Goal: Task Accomplishment & Management: Manage account settings

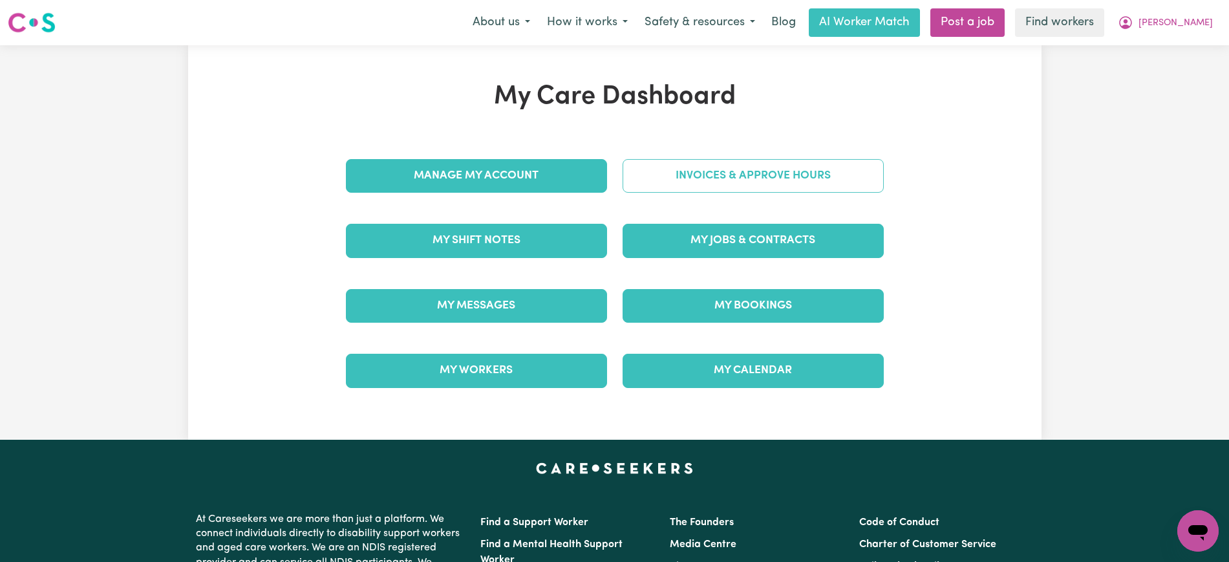
click at [641, 179] on link "Invoices & Approve Hours" at bounding box center [753, 176] width 261 height 34
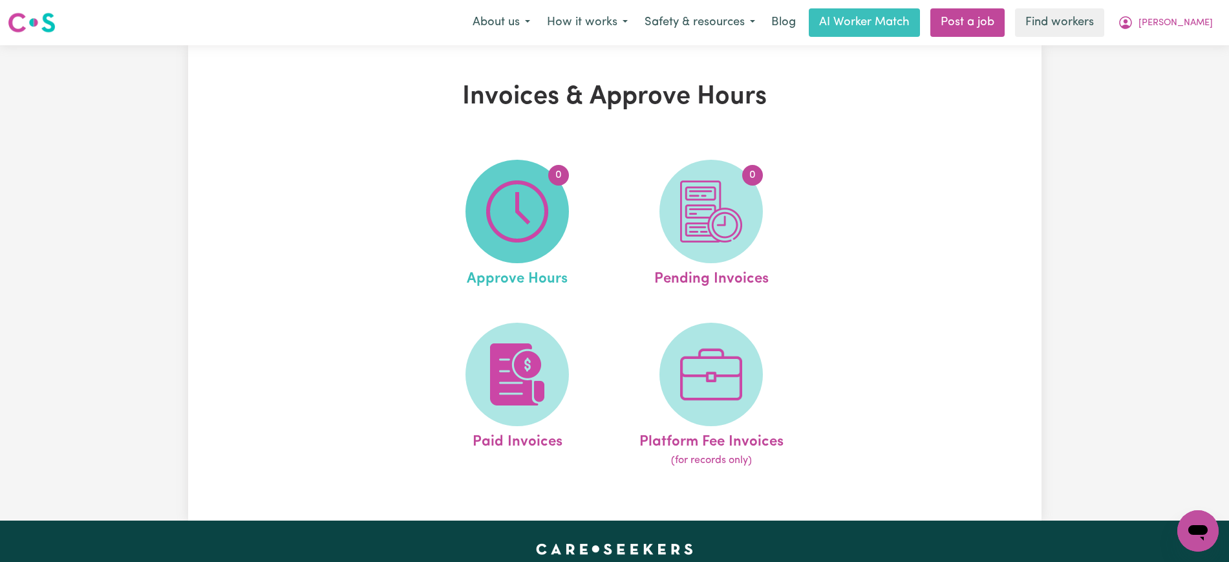
click at [533, 202] on img at bounding box center [517, 211] width 62 height 62
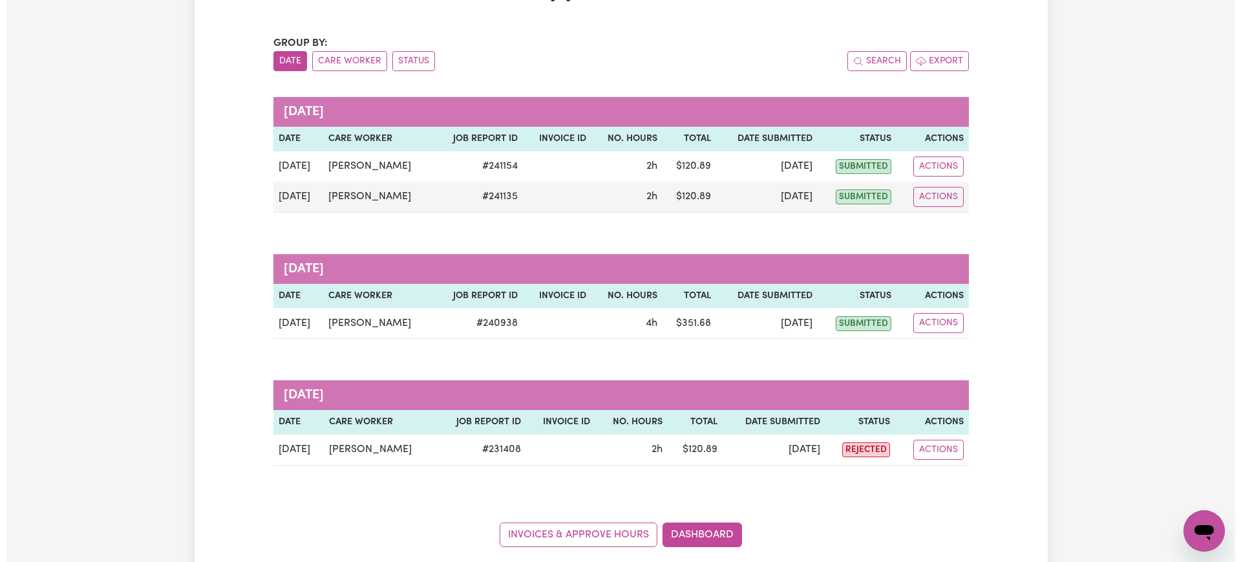
scroll to position [81, 0]
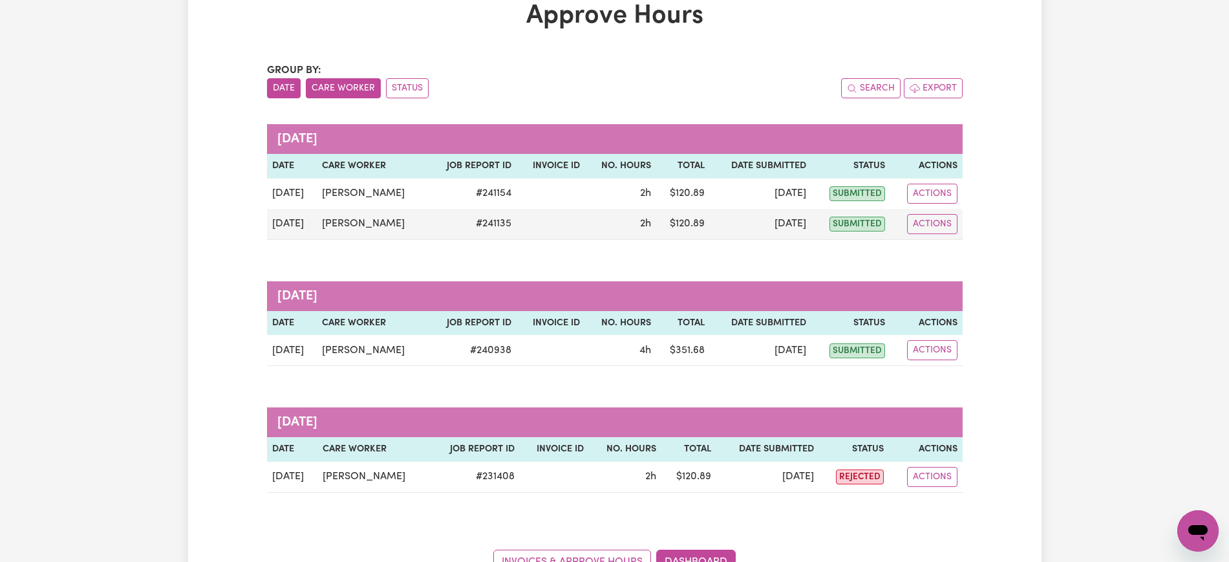
click at [356, 82] on button "Care Worker" at bounding box center [343, 88] width 75 height 20
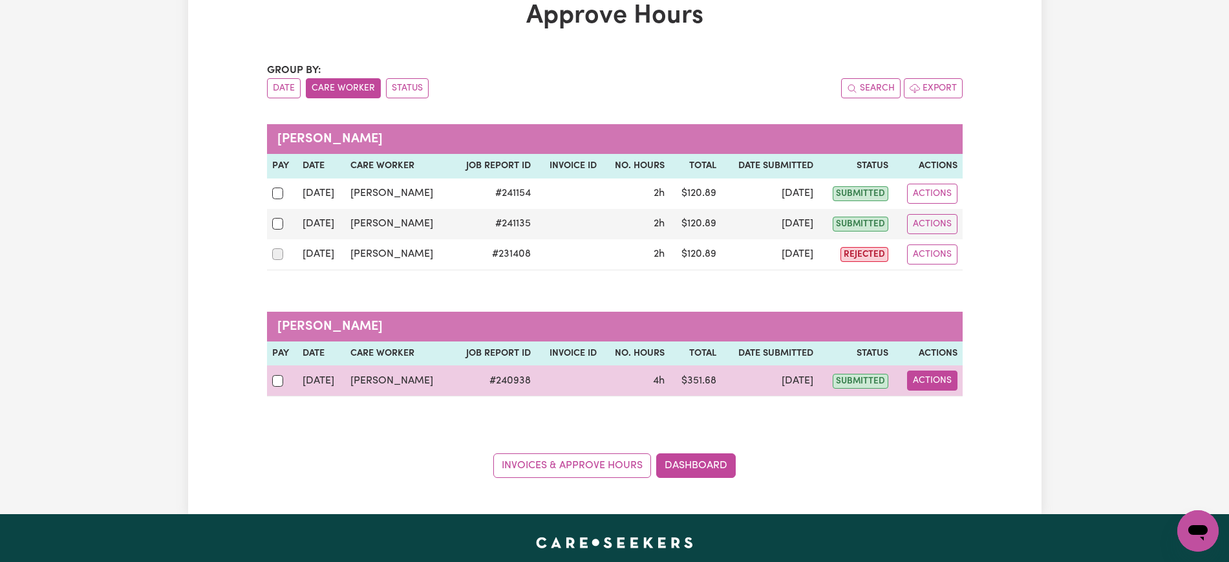
drag, startPoint x: 924, startPoint y: 376, endPoint x: 934, endPoint y: 379, distance: 9.6
click at [925, 376] on button "Actions" at bounding box center [932, 380] width 50 height 20
click at [976, 413] on link "View Job Report" at bounding box center [965, 411] width 111 height 26
select select "pm"
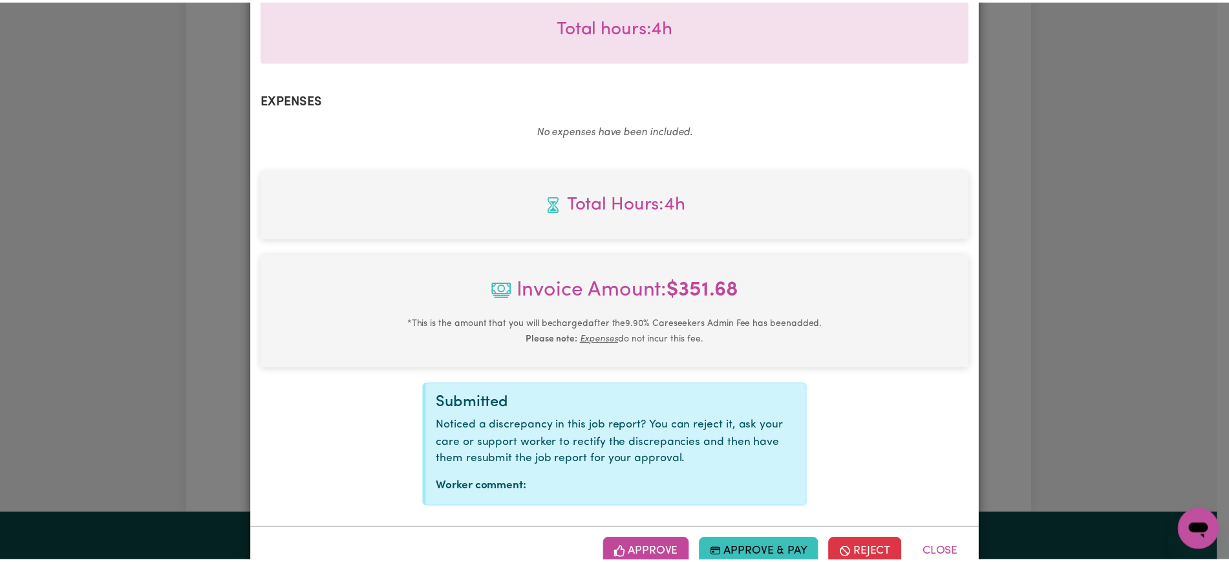
scroll to position [453, 0]
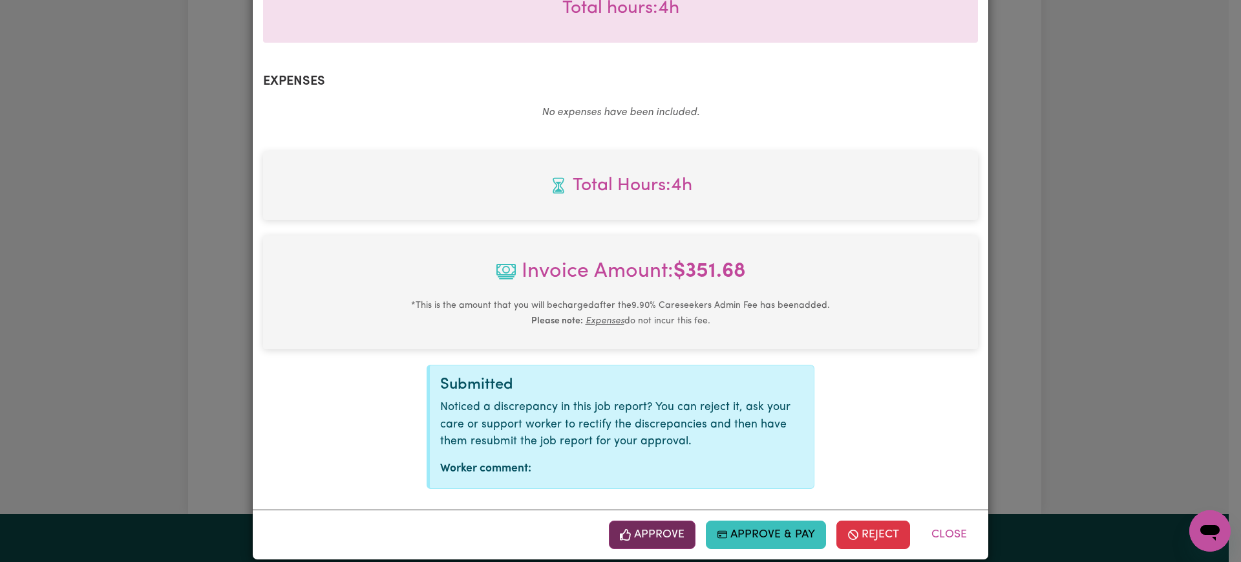
click at [673, 522] on button "Approve" at bounding box center [652, 534] width 87 height 28
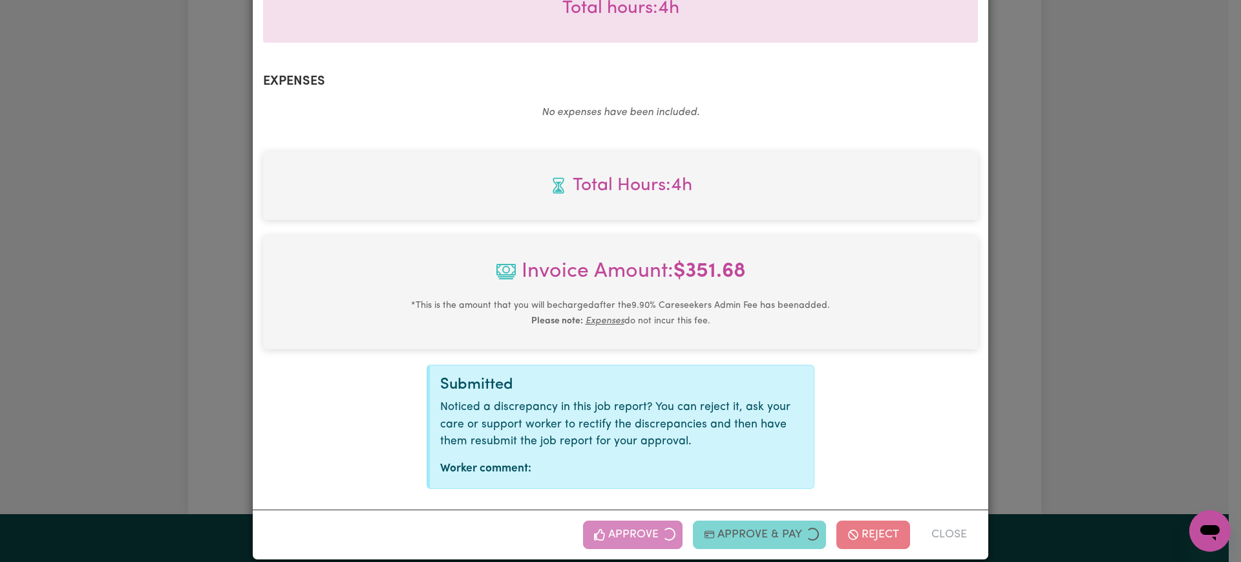
click at [1098, 328] on div "Job Report # 240938 - [PERSON_NAME] Summary Job report # 240938 Client name: [P…" at bounding box center [620, 281] width 1241 height 562
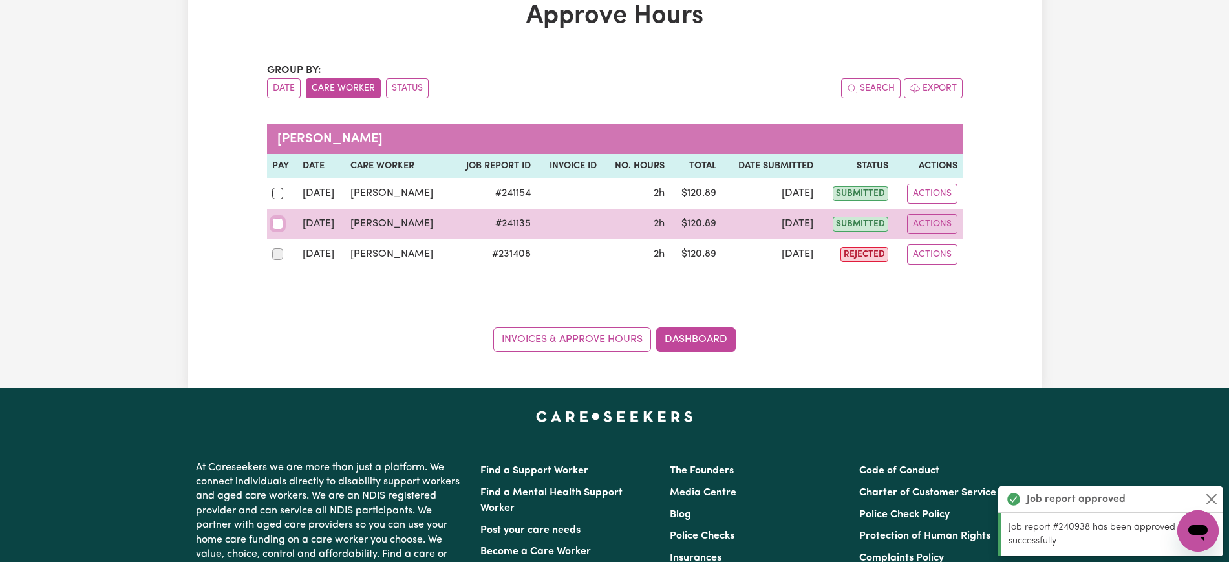
click at [279, 222] on input "checkbox" at bounding box center [278, 224] width 12 height 12
checkbox input "true"
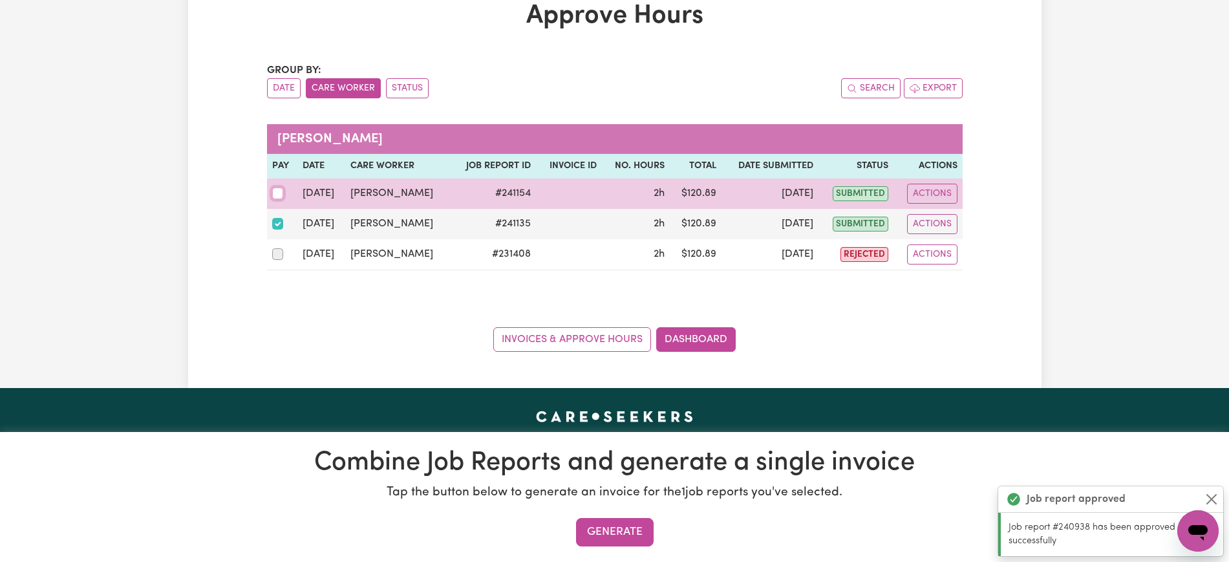
click at [281, 189] on input "checkbox" at bounding box center [278, 193] width 12 height 12
checkbox input "true"
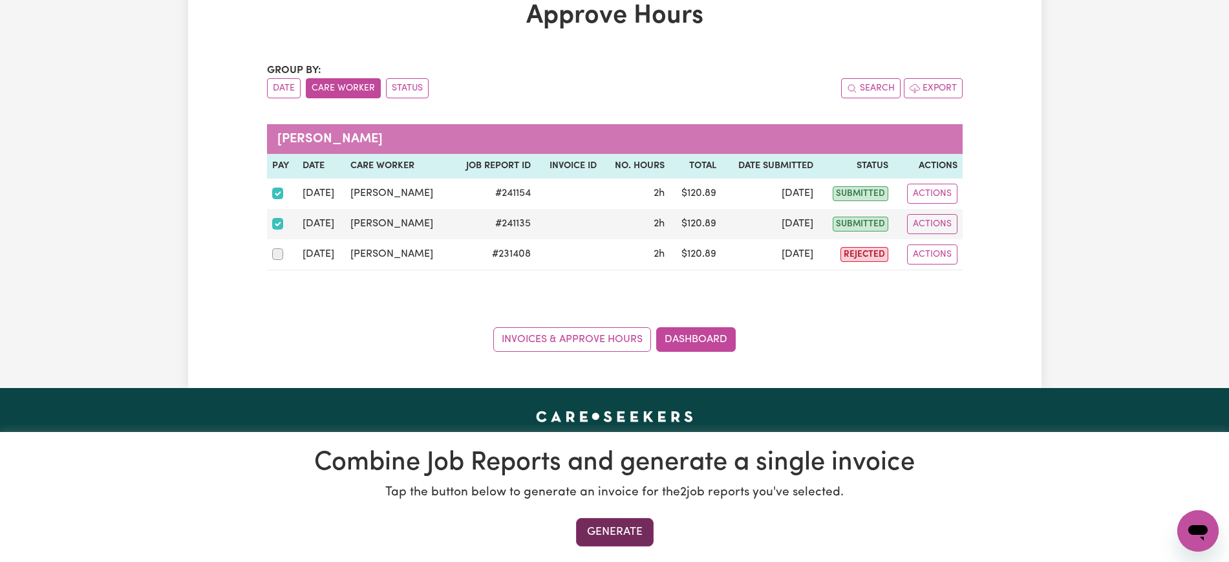
click at [628, 538] on button "Generate" at bounding box center [615, 532] width 78 height 28
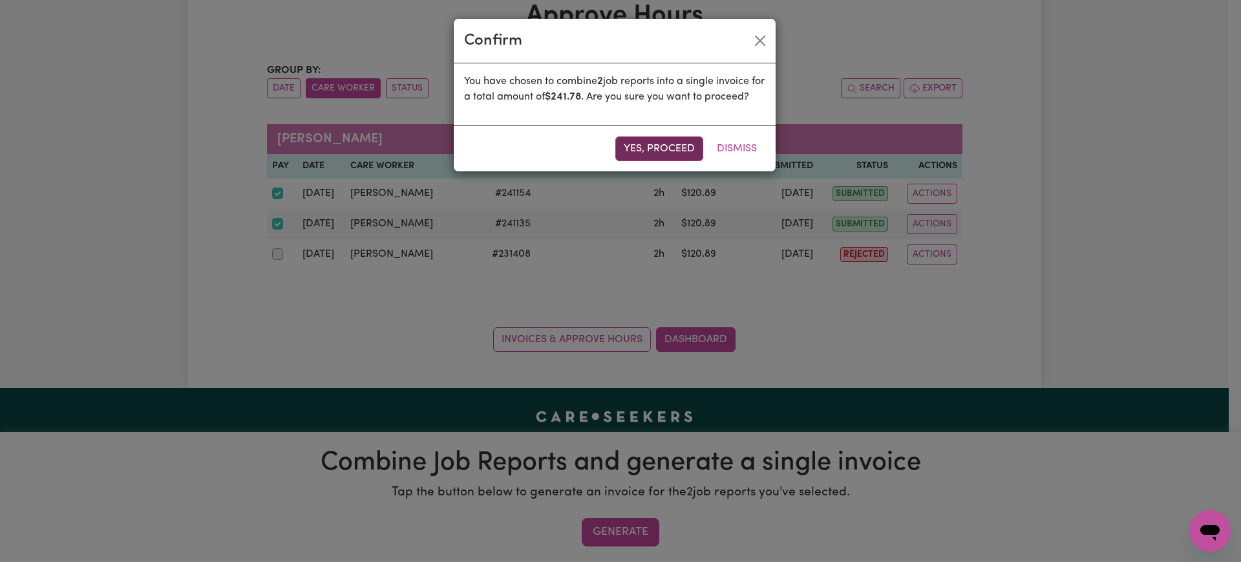
click at [665, 161] on button "Yes, proceed" at bounding box center [659, 148] width 88 height 25
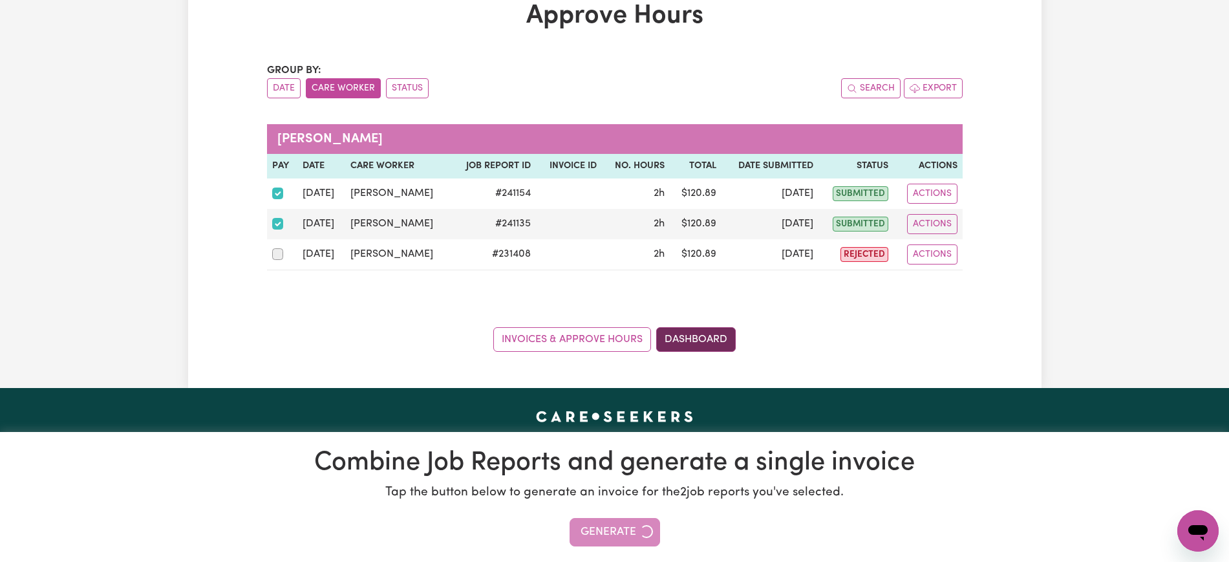
click at [727, 330] on link "Dashboard" at bounding box center [696, 339] width 80 height 25
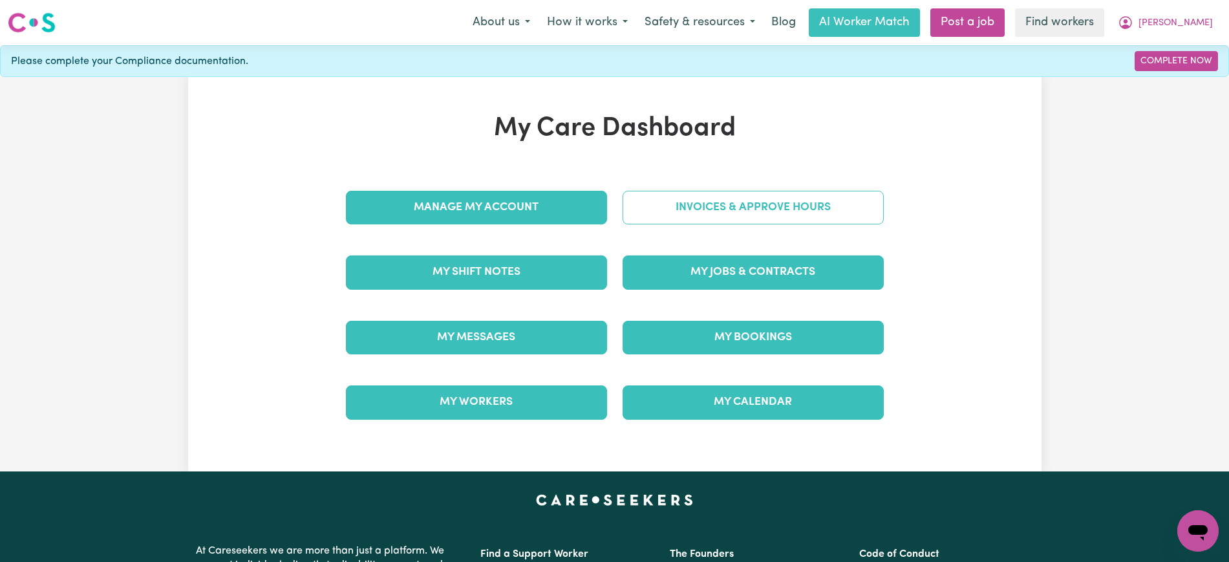
click at [758, 195] on link "Invoices & Approve Hours" at bounding box center [753, 208] width 261 height 34
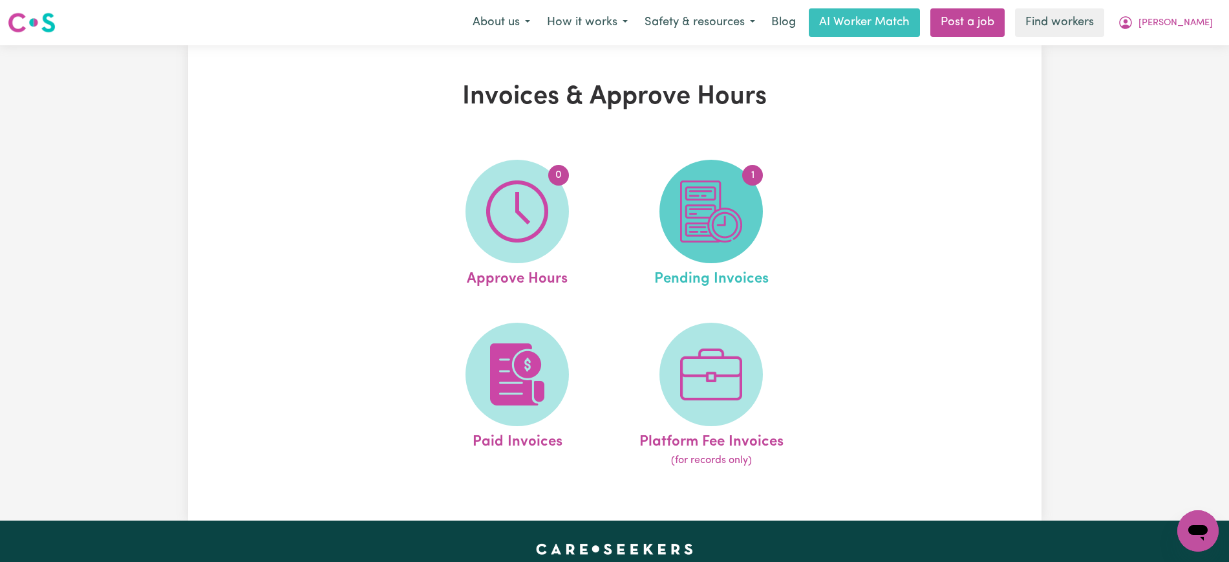
click at [754, 212] on span "1" at bounding box center [710, 211] width 103 height 103
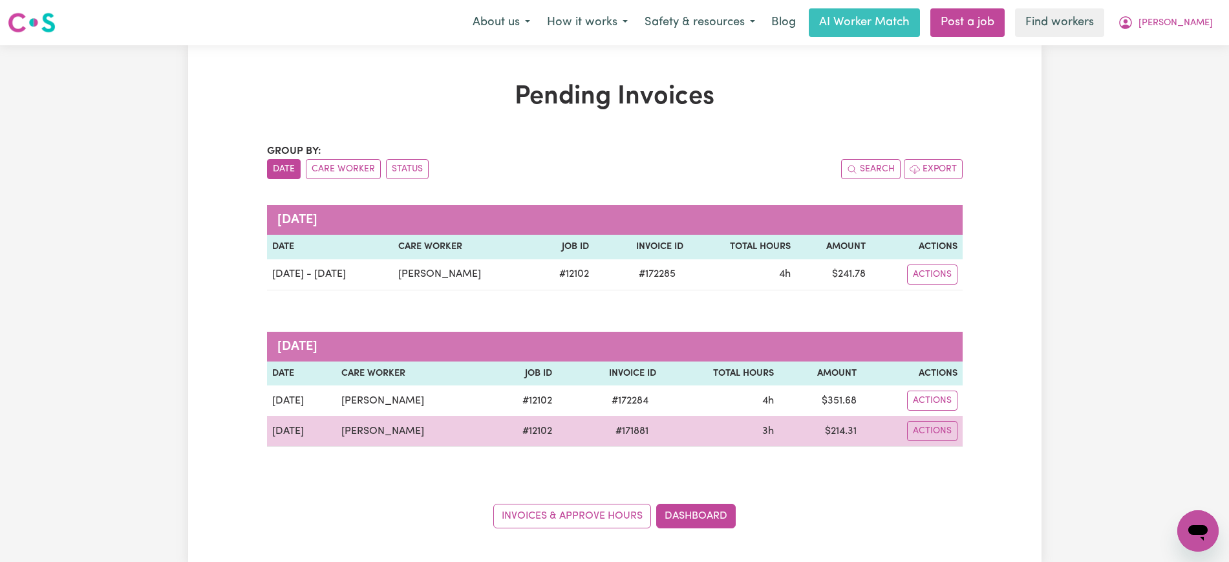
click at [632, 432] on span "# 171881" at bounding box center [632, 431] width 48 height 16
click at [632, 433] on span "# 171881" at bounding box center [632, 431] width 48 height 16
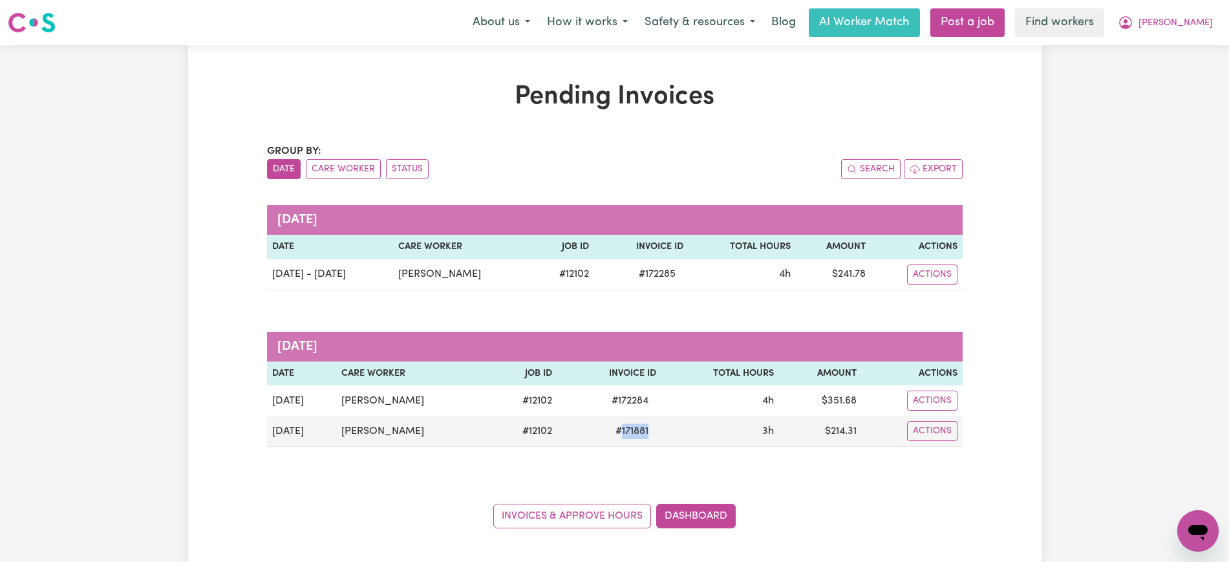
copy span "171881"
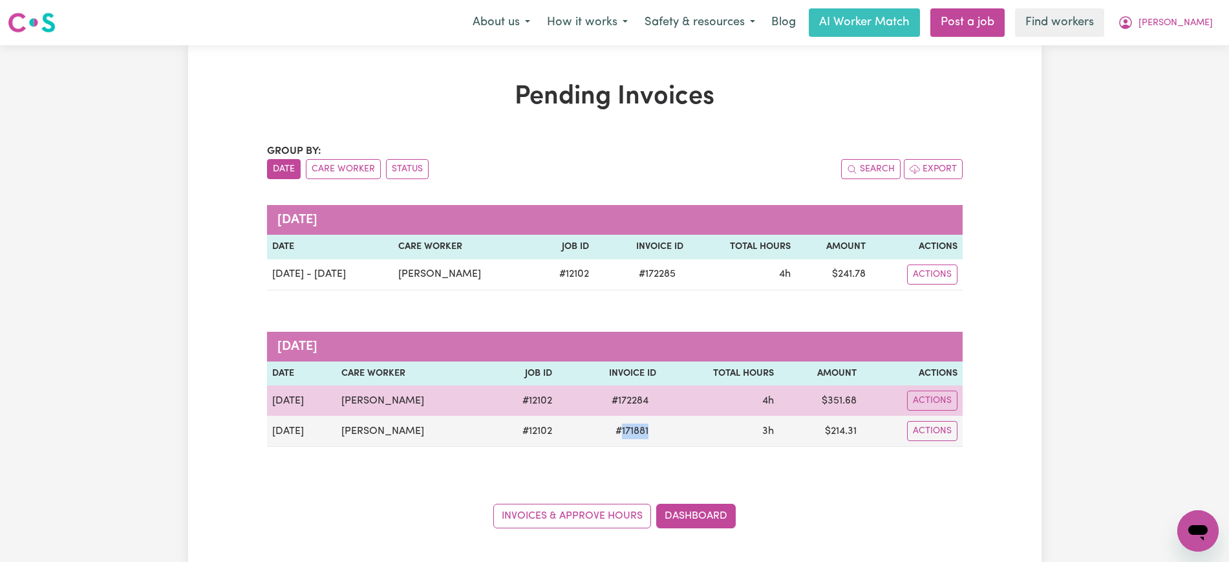
click at [625, 407] on span "# 172284" at bounding box center [630, 401] width 52 height 16
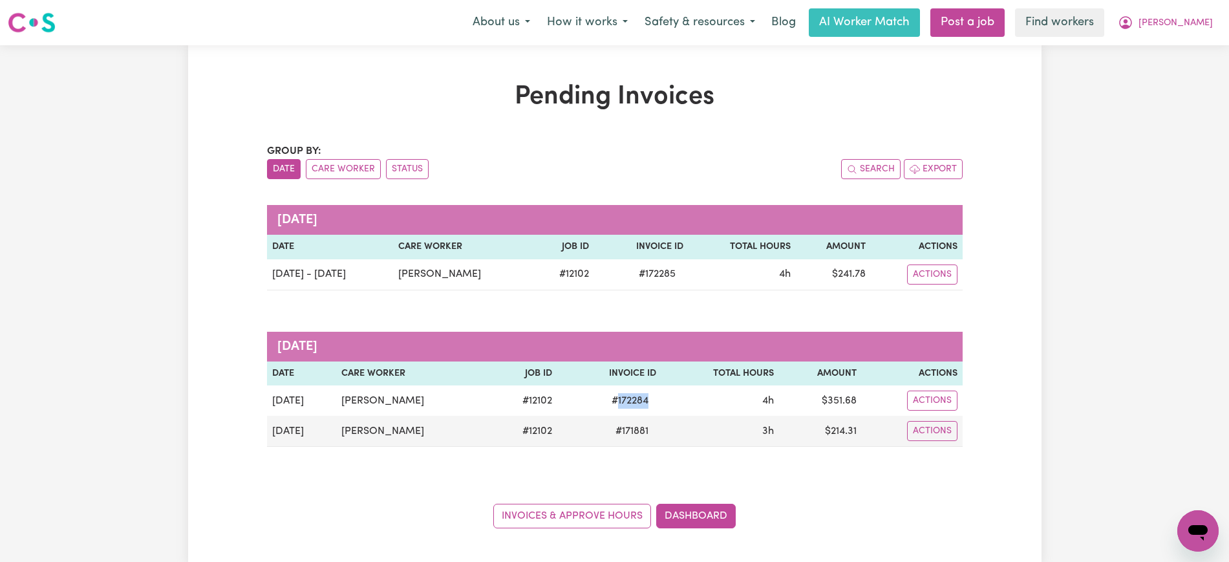
copy span "172284"
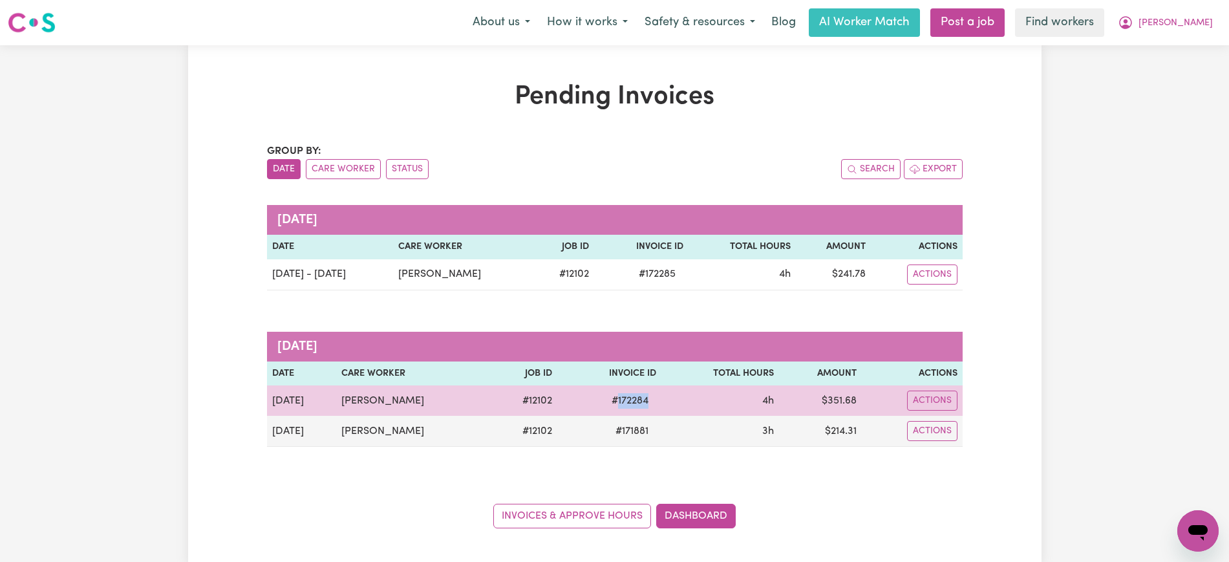
click at [630, 399] on span "# 172284" at bounding box center [630, 401] width 52 height 16
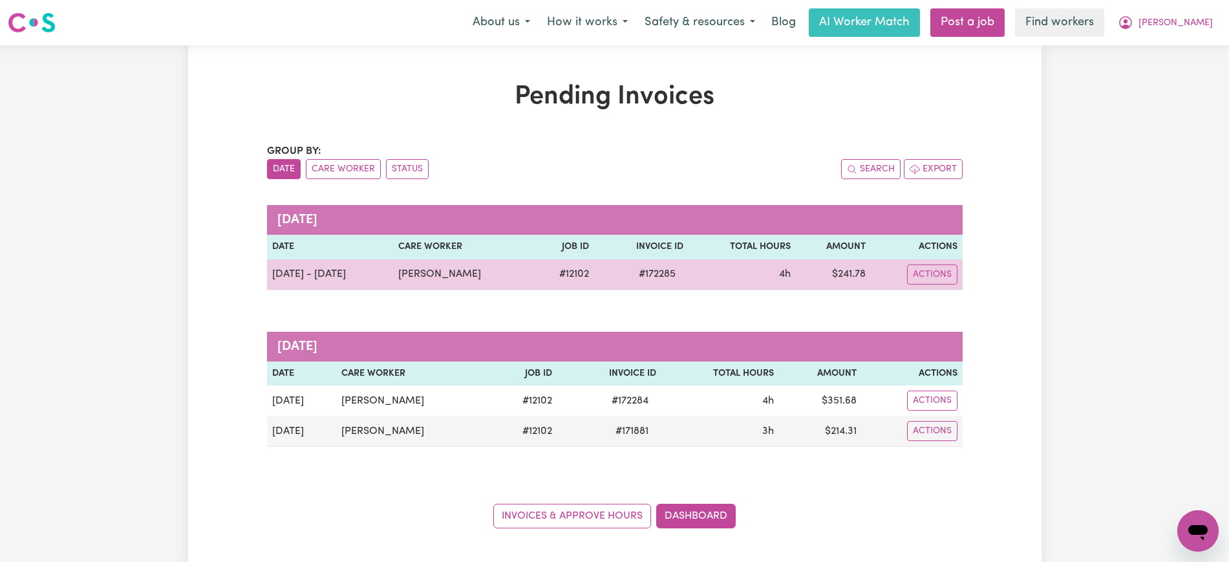
click at [645, 279] on span "# 172285" at bounding box center [657, 274] width 52 height 16
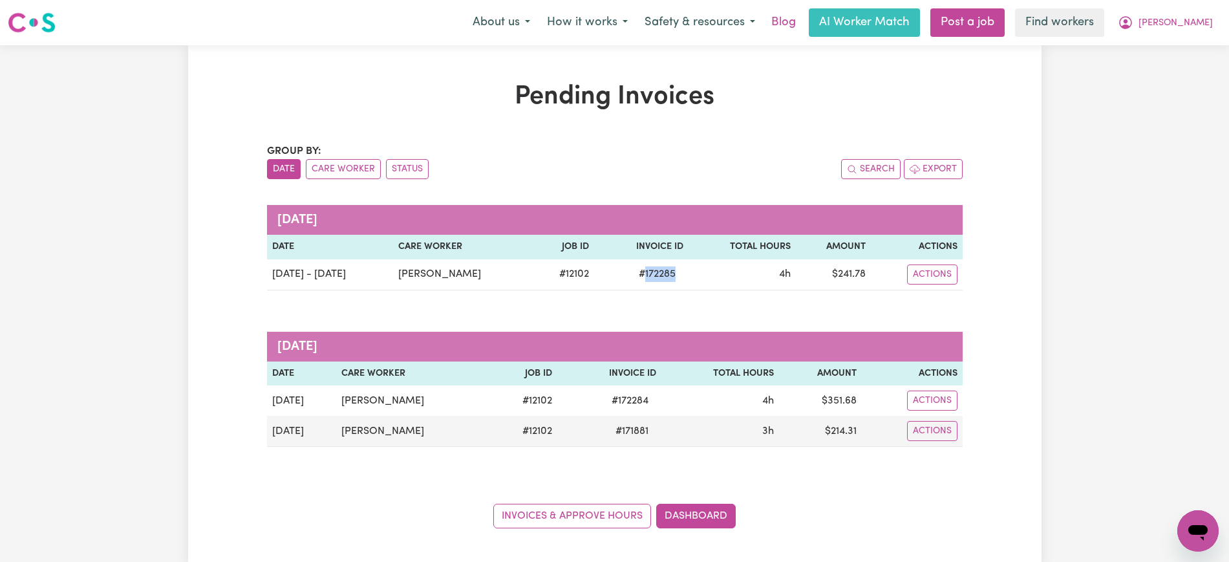
copy span "172285"
click at [1195, 20] on span "[PERSON_NAME]" at bounding box center [1175, 23] width 74 height 14
click at [1177, 81] on link "Logout" at bounding box center [1169, 74] width 102 height 25
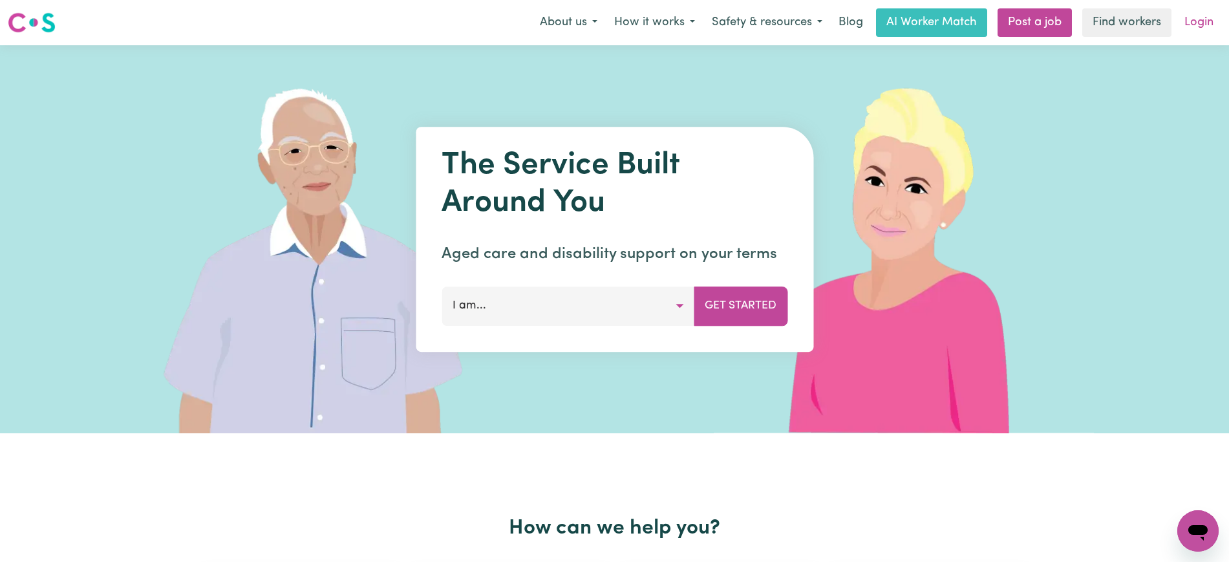
click at [1198, 14] on link "Login" at bounding box center [1199, 22] width 45 height 28
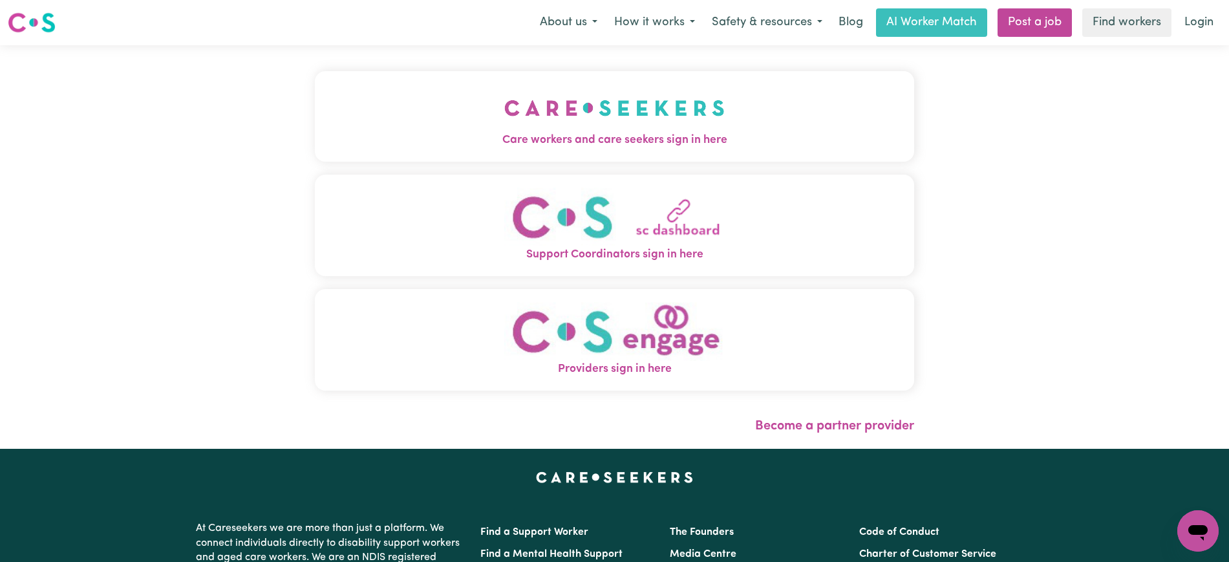
click at [487, 120] on button "Care workers and care seekers sign in here" at bounding box center [614, 116] width 599 height 91
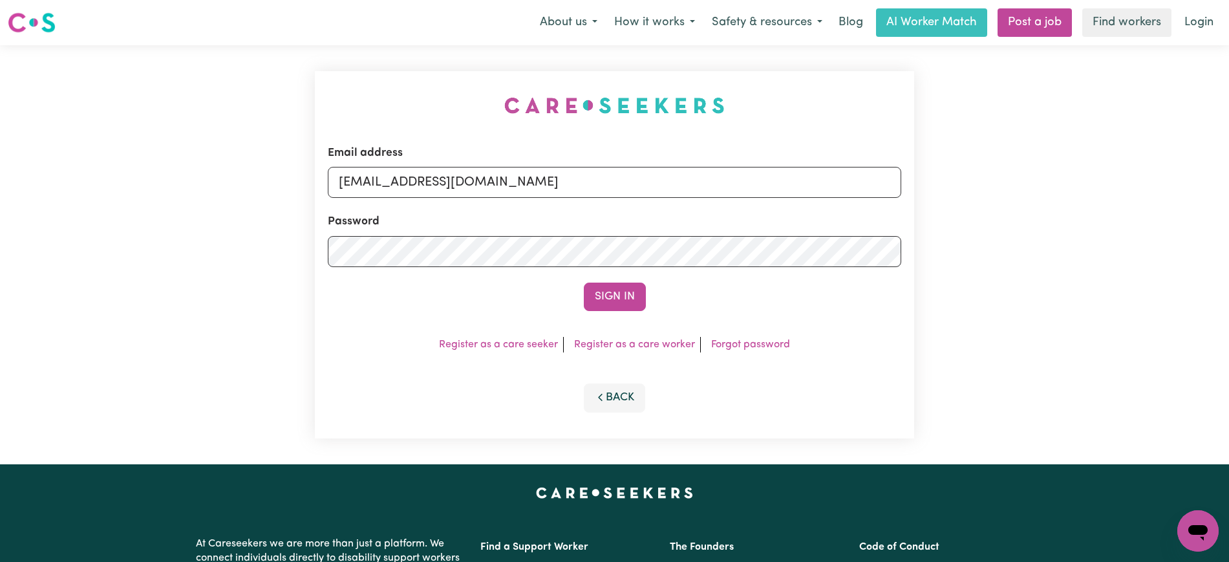
click at [289, 91] on div "Email address [EMAIL_ADDRESS][DOMAIN_NAME] Password Sign In Register as a care …" at bounding box center [614, 254] width 1229 height 419
drag, startPoint x: 416, startPoint y: 184, endPoint x: 1092, endPoint y: 186, distance: 676.2
click at [1092, 186] on div "Email address [EMAIL_ADDRESS][DOMAIN_NAME] Password Sign In Register as a care …" at bounding box center [614, 254] width 1229 height 419
type input "[EMAIL_ADDRESS][DOMAIN_NAME]"
click at [584, 283] on button "Sign In" at bounding box center [615, 297] width 62 height 28
